Goal: Task Accomplishment & Management: Manage account settings

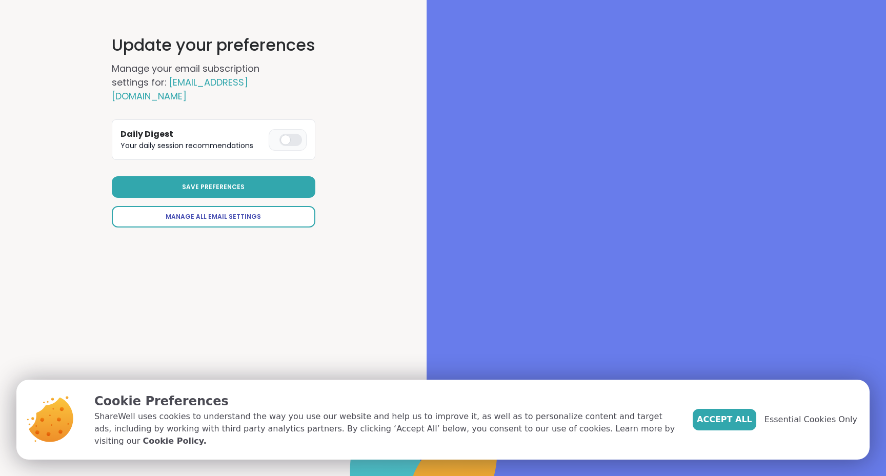
click at [253, 213] on span "Manage All Email Settings" at bounding box center [213, 216] width 95 height 9
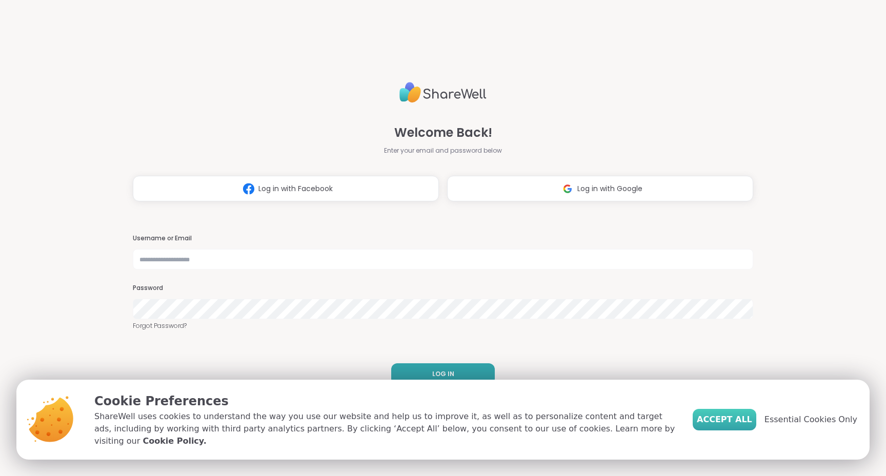
click at [734, 426] on span "Accept All" at bounding box center [724, 420] width 55 height 12
